Goal: Information Seeking & Learning: Learn about a topic

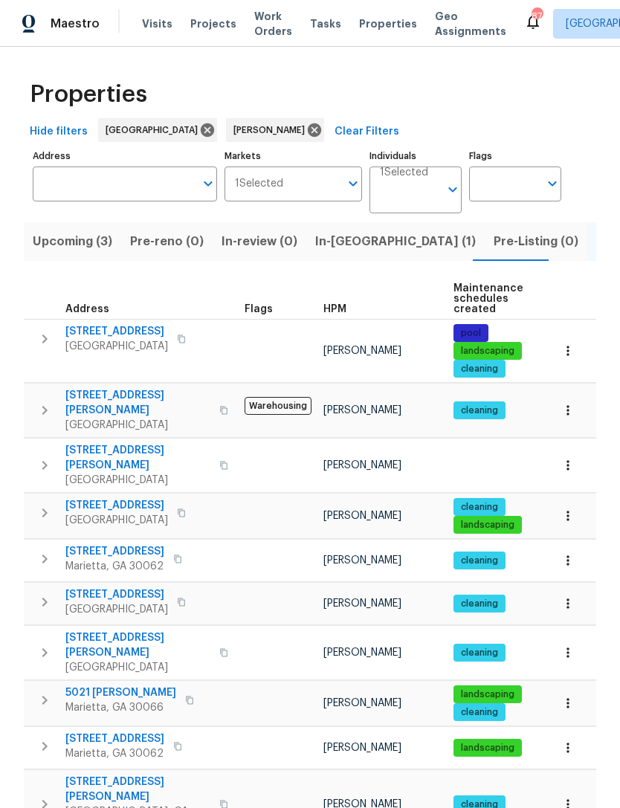
click at [149, 443] on span "4190 Haynes Mill Ct NW" at bounding box center [137, 458] width 145 height 30
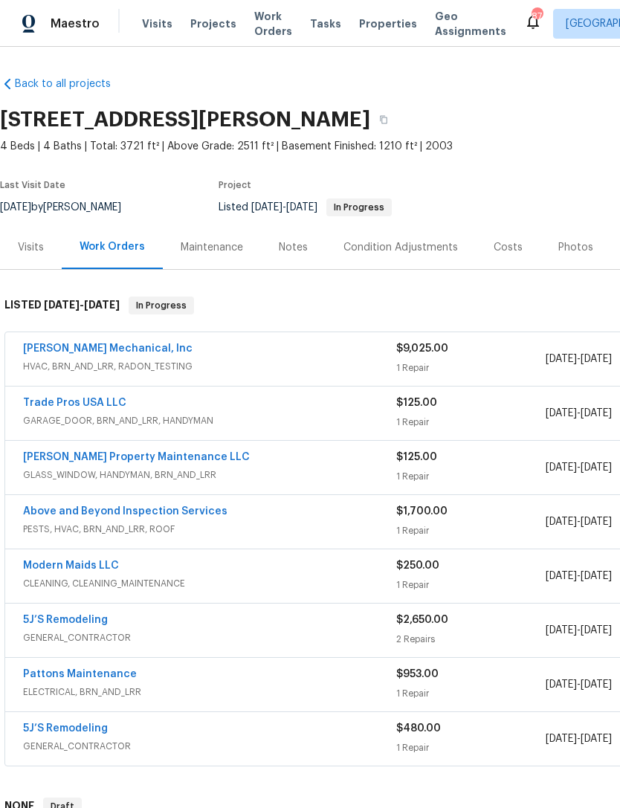
click at [215, 245] on div "Maintenance" at bounding box center [212, 247] width 62 height 15
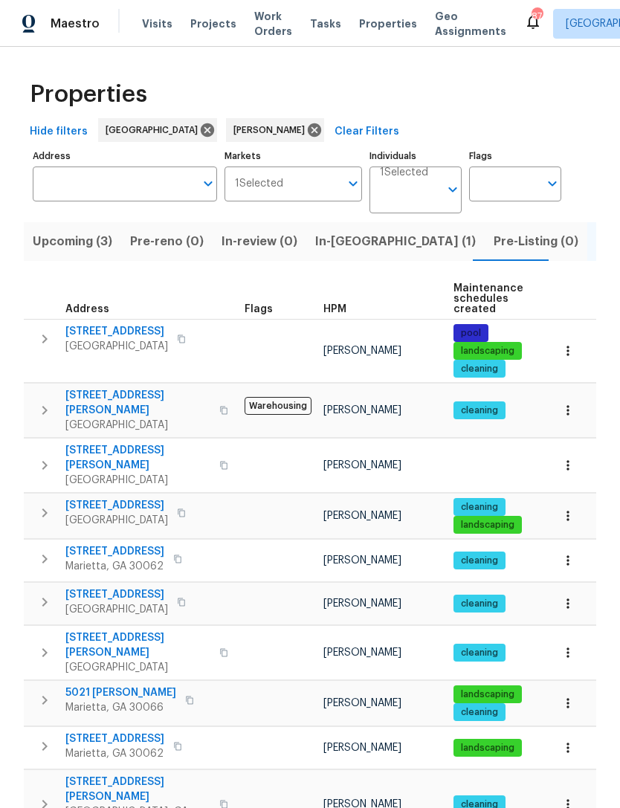
click at [83, 248] on span "Upcoming (3)" at bounding box center [73, 241] width 80 height 21
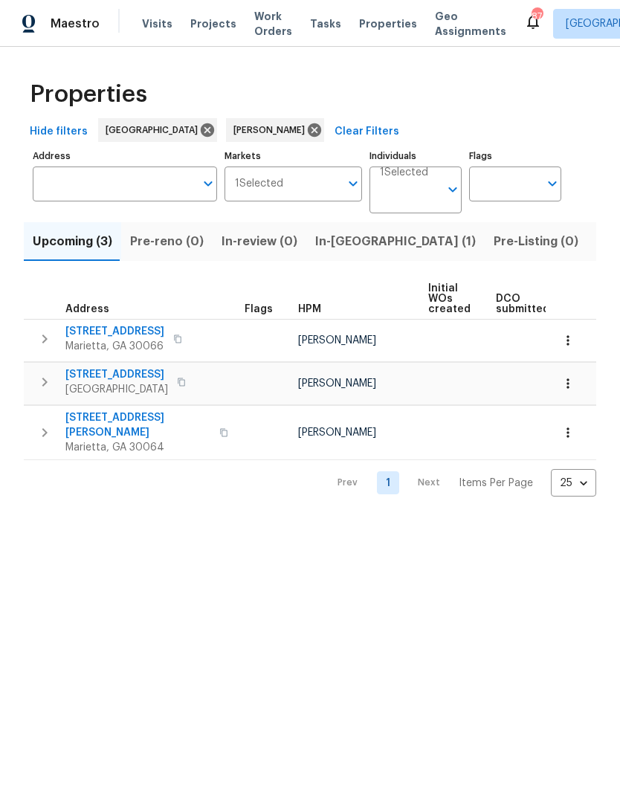
click at [88, 373] on span "503 Rendezvous Rd" at bounding box center [116, 374] width 103 height 15
click at [349, 248] on span "In-reno (1)" at bounding box center [395, 241] width 161 height 21
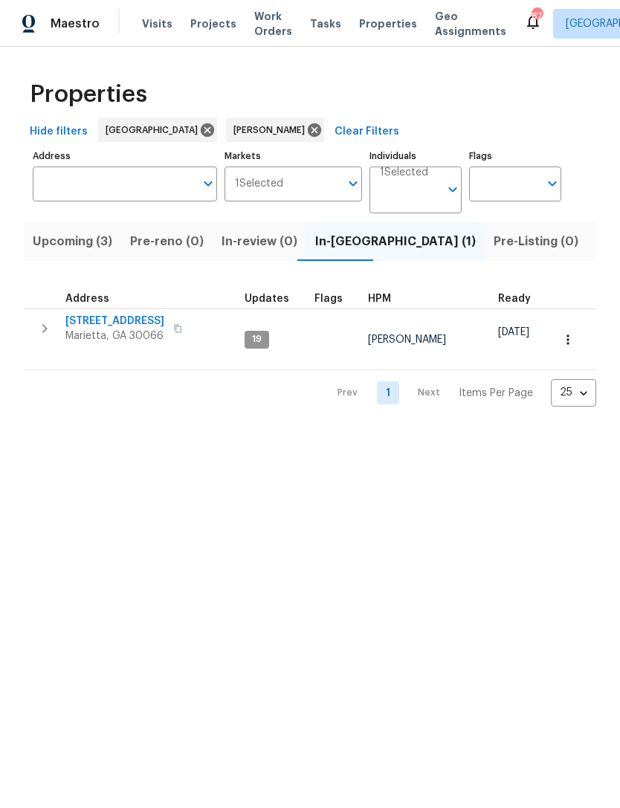
click at [89, 326] on span "692 Suholden Cir" at bounding box center [114, 321] width 99 height 15
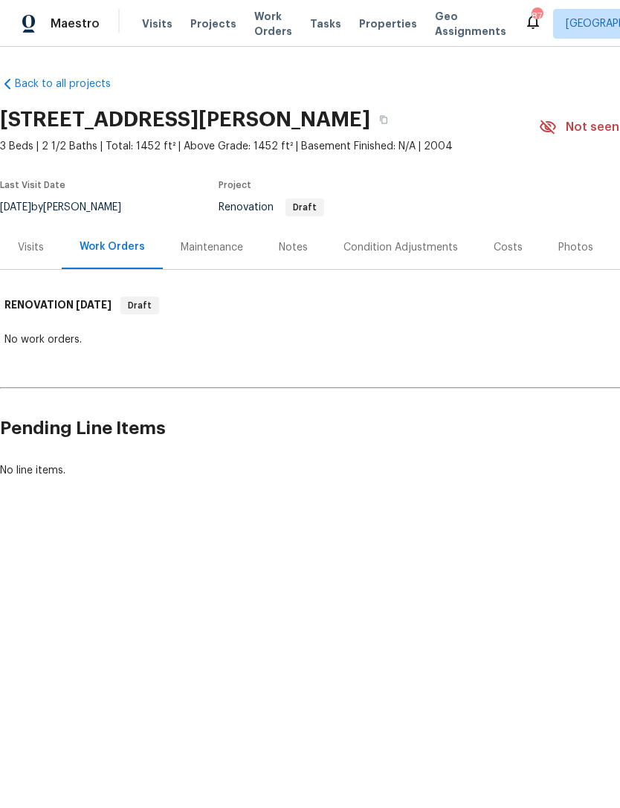
click at [33, 251] on div "Visits" at bounding box center [31, 247] width 26 height 15
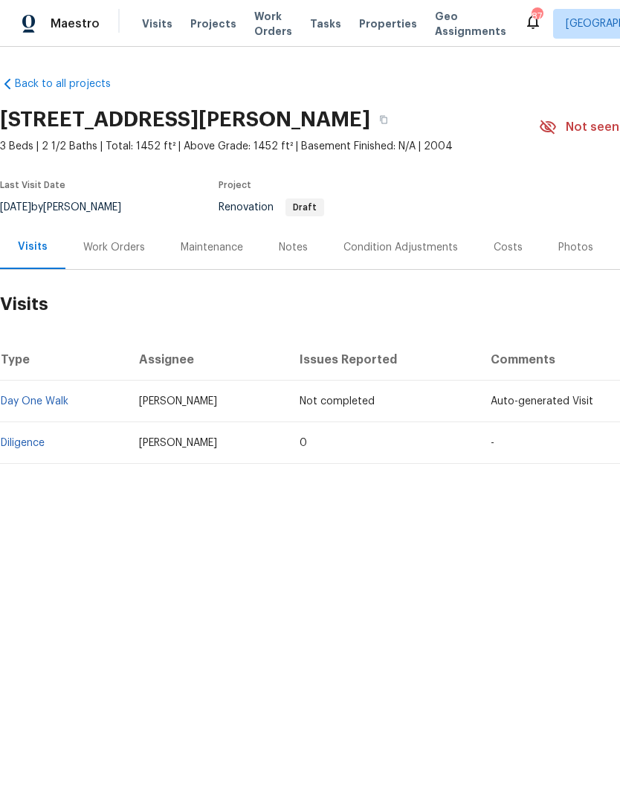
click at [24, 440] on link "Diligence" at bounding box center [23, 443] width 44 height 10
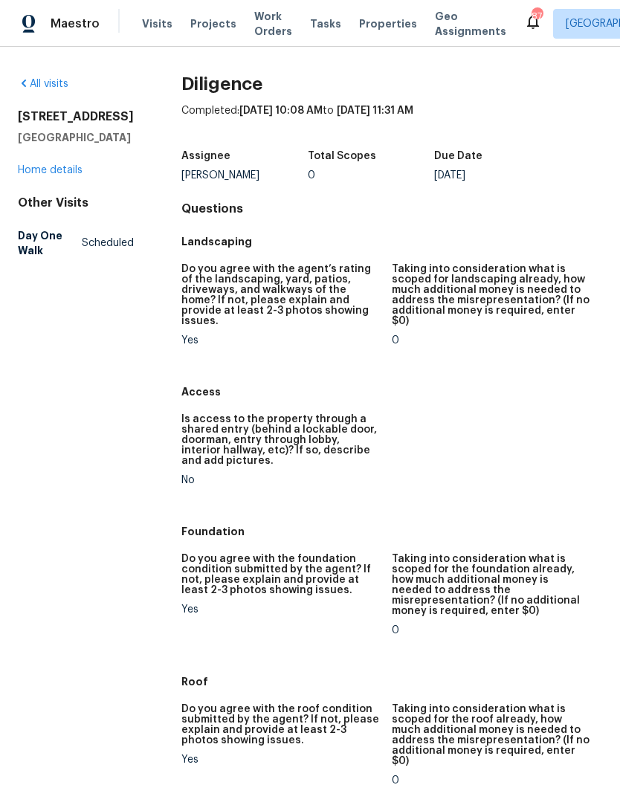
click at [44, 175] on link "Home details" at bounding box center [50, 170] width 65 height 10
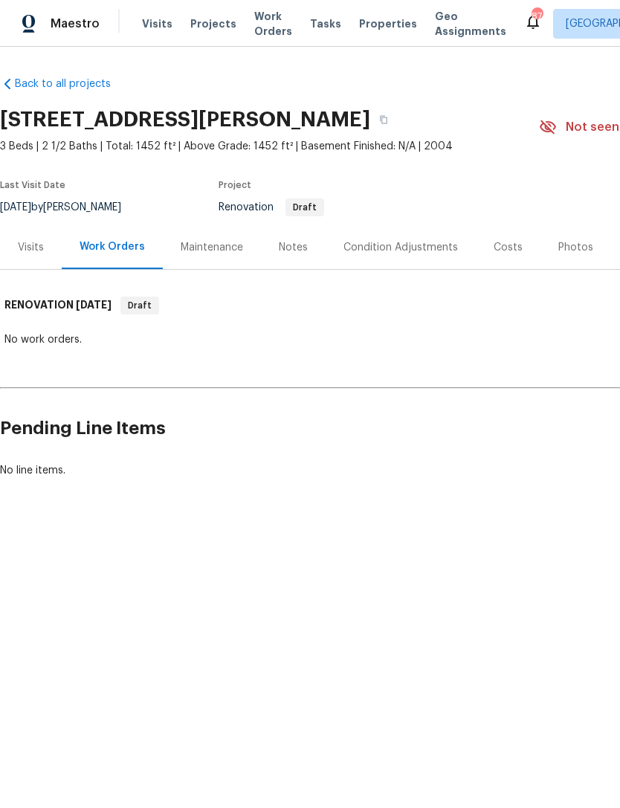
click at [448, 252] on div "Condition Adjustments" at bounding box center [400, 247] width 114 height 15
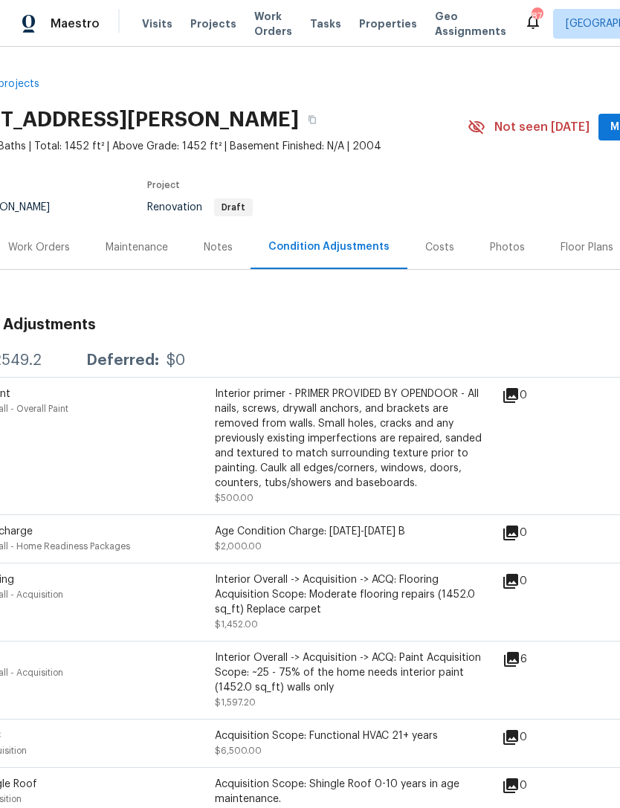
scroll to position [0, 77]
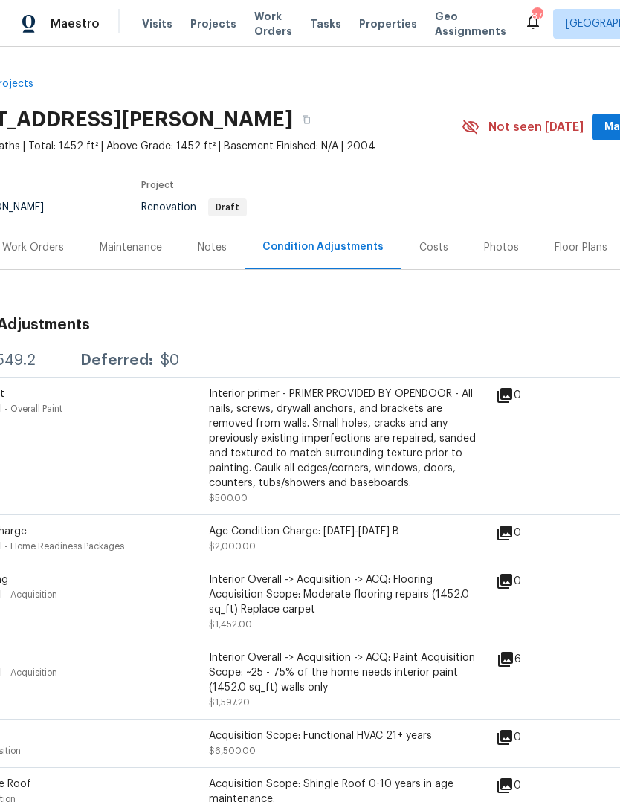
click at [208, 240] on div "Notes" at bounding box center [212, 247] width 29 height 15
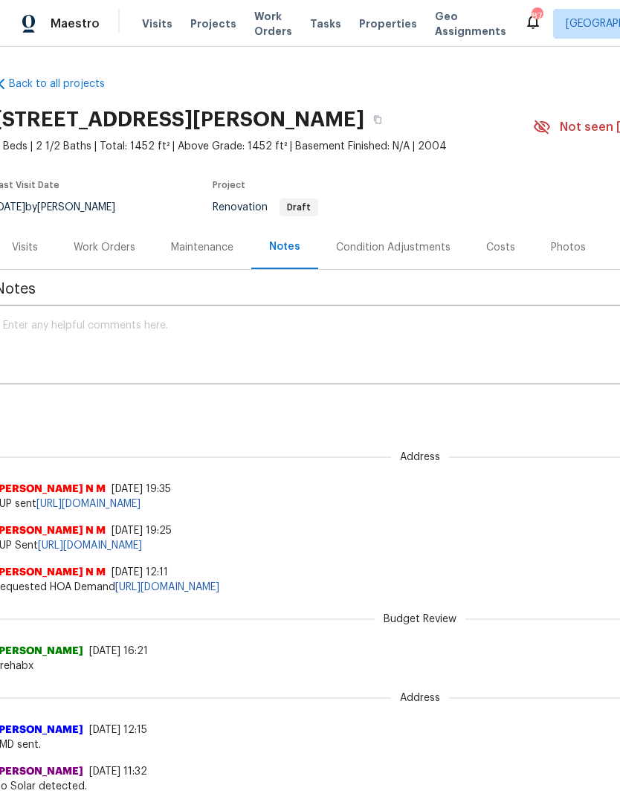
scroll to position [0, 6]
click at [30, 251] on div "Visits" at bounding box center [25, 247] width 26 height 15
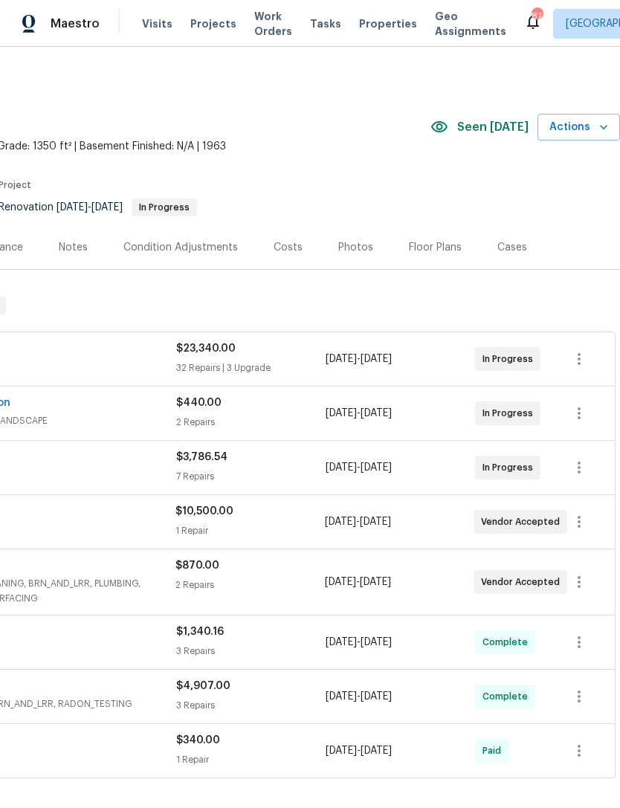
scroll to position [0, 220]
click at [291, 255] on div "Costs" at bounding box center [288, 247] width 65 height 44
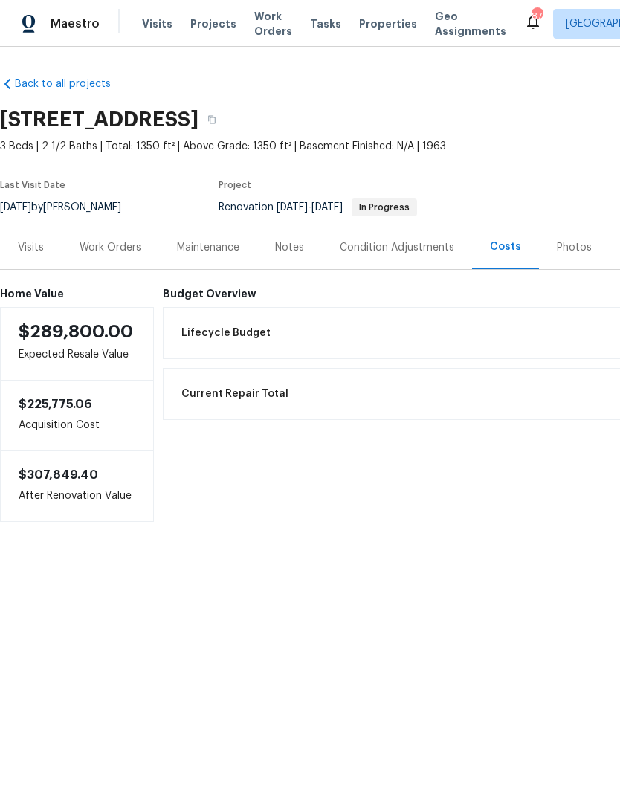
click at [103, 248] on div "Work Orders" at bounding box center [111, 247] width 62 height 15
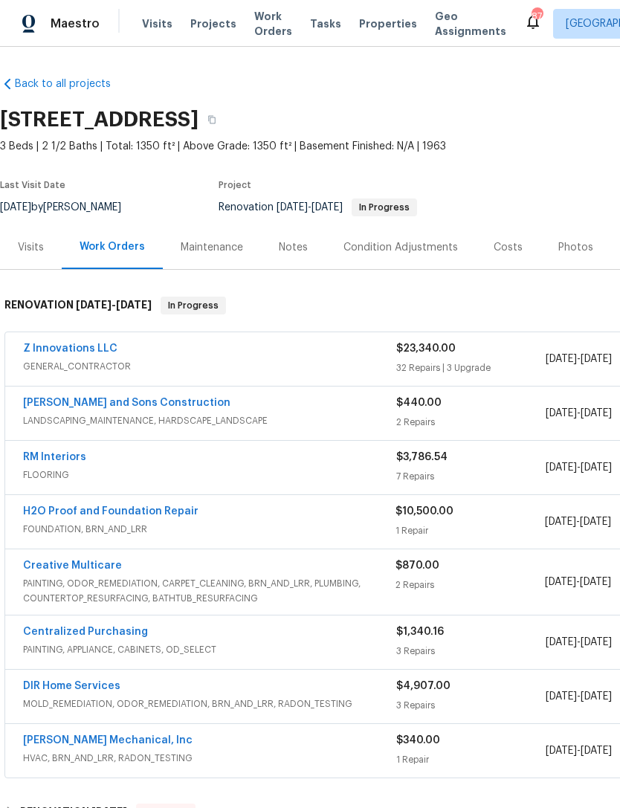
click at [290, 248] on div "Notes" at bounding box center [293, 247] width 29 height 15
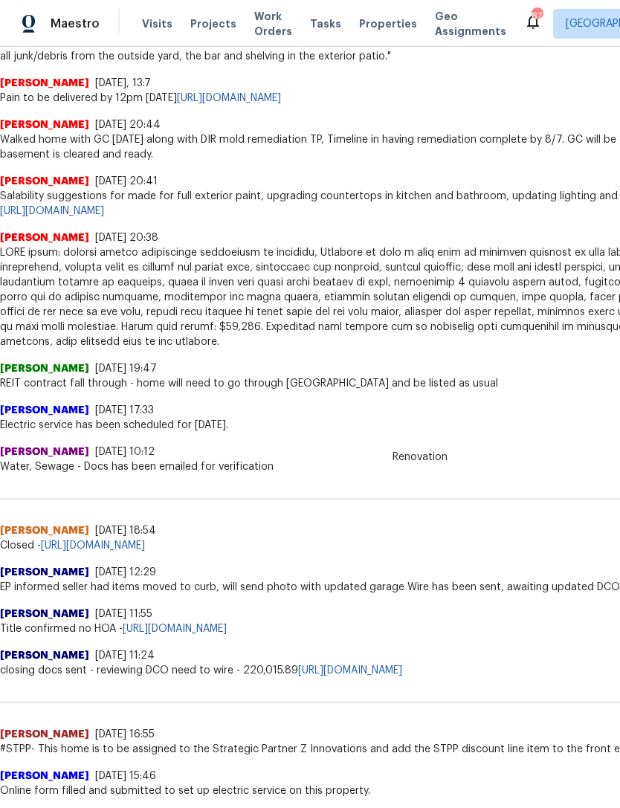
scroll to position [604, 0]
